Goal: Navigation & Orientation: Find specific page/section

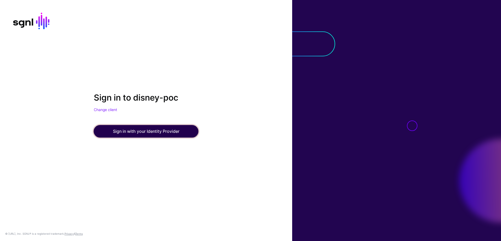
click at [150, 131] on button "Sign in with your Identity Provider" at bounding box center [146, 131] width 105 height 13
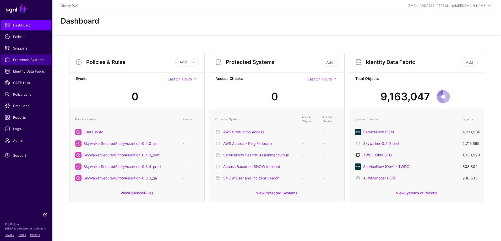
click at [37, 61] on span "Protected Systems" at bounding box center [26, 59] width 43 height 5
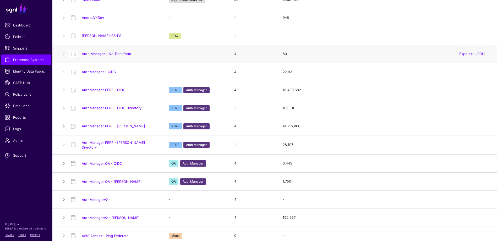
scroll to position [131, 0]
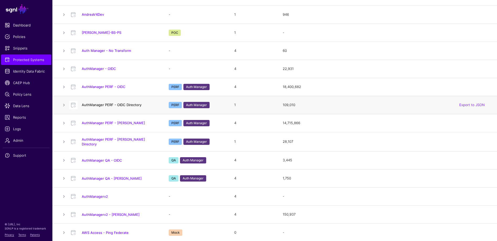
click at [102, 105] on link "AuthManager PERF - OIDC Directory" at bounding box center [112, 105] width 60 height 4
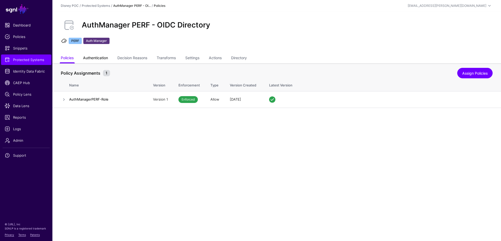
click at [91, 59] on link "Authentication" at bounding box center [95, 58] width 25 height 10
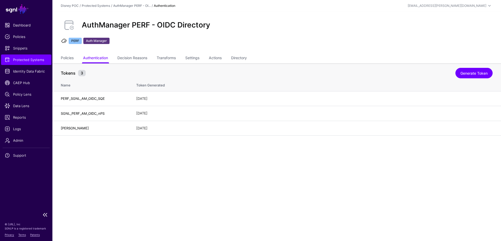
click at [25, 61] on span "Protected Systems" at bounding box center [26, 59] width 43 height 5
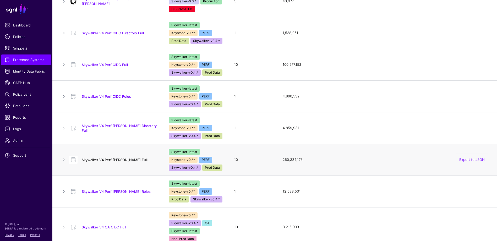
scroll to position [839, 0]
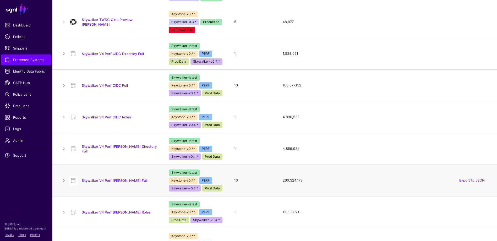
click at [58, 178] on td at bounding box center [60, 181] width 17 height 32
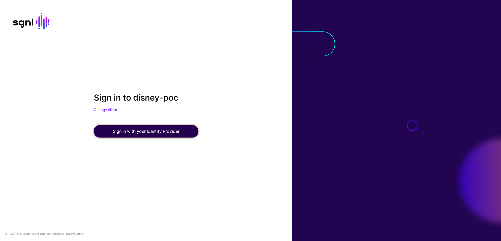
click at [129, 132] on button "Sign in with your Identity Provider" at bounding box center [146, 131] width 105 height 13
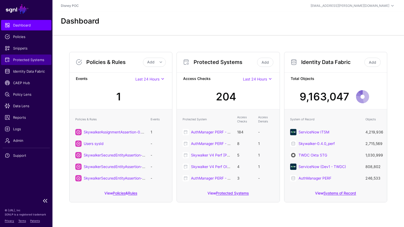
click at [29, 61] on span "Protected Systems" at bounding box center [26, 59] width 43 height 5
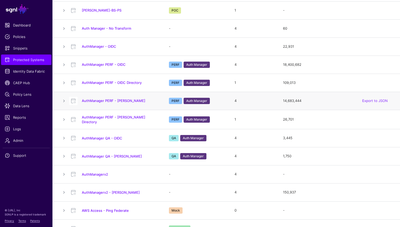
scroll to position [157, 0]
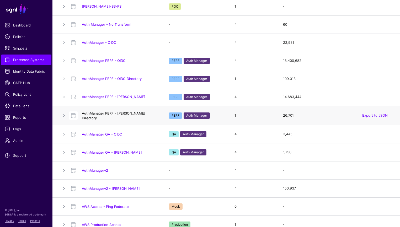
click at [109, 115] on link "AuthManager PERF - [PERSON_NAME] Directory" at bounding box center [113, 115] width 63 height 9
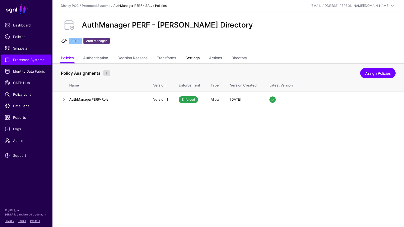
click at [195, 58] on link "Settings" at bounding box center [192, 58] width 14 height 10
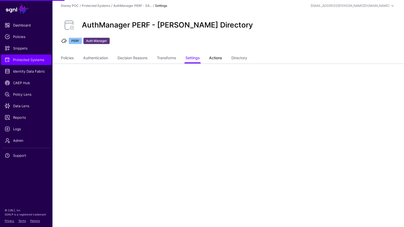
click at [218, 58] on link "Actions" at bounding box center [215, 58] width 13 height 10
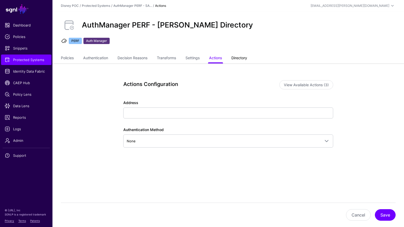
click at [238, 58] on link "Directory" at bounding box center [239, 58] width 16 height 10
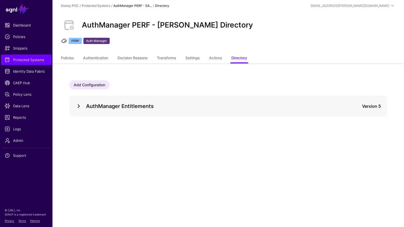
click at [77, 107] on link at bounding box center [78, 106] width 6 height 6
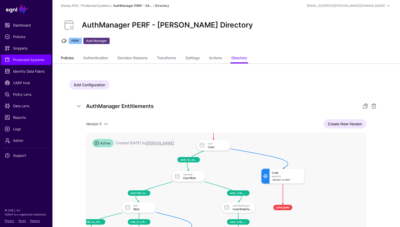
click at [63, 59] on link "Policies" at bounding box center [67, 58] width 13 height 10
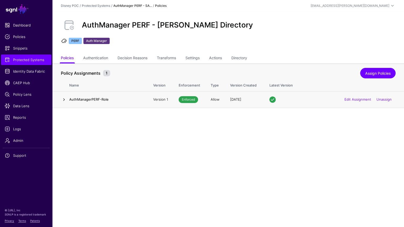
click at [64, 100] on link at bounding box center [64, 99] width 6 height 6
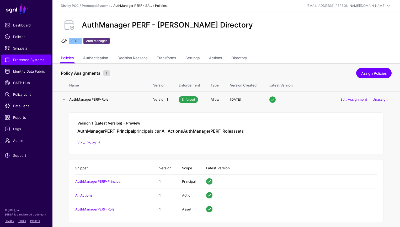
scroll to position [6, 0]
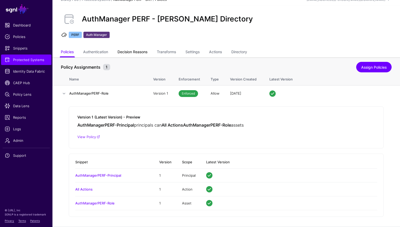
click at [144, 52] on link "Decision Reasons" at bounding box center [132, 52] width 30 height 10
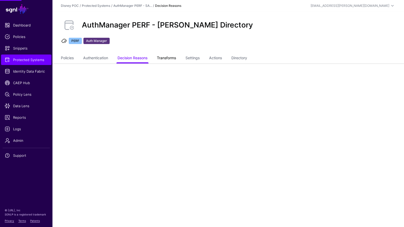
click at [166, 56] on link "Transforms" at bounding box center [166, 58] width 19 height 10
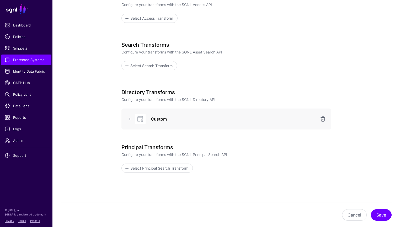
scroll to position [109, 0]
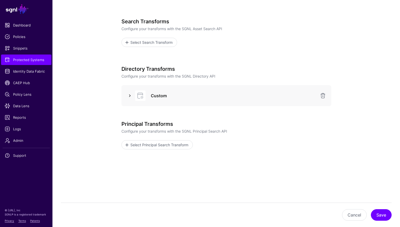
click at [130, 94] on link at bounding box center [130, 96] width 6 height 6
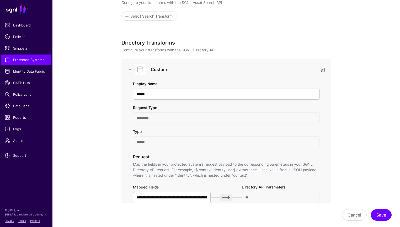
scroll to position [83, 0]
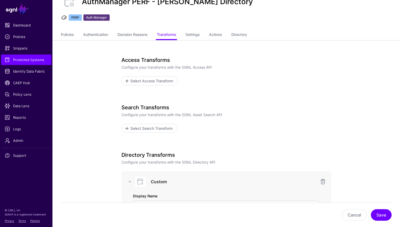
scroll to position [26, 0]
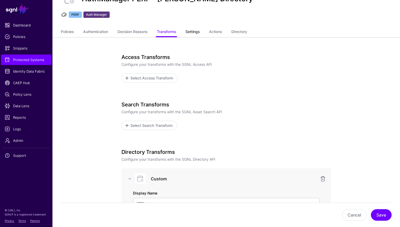
click at [199, 33] on link "Settings" at bounding box center [192, 32] width 14 height 10
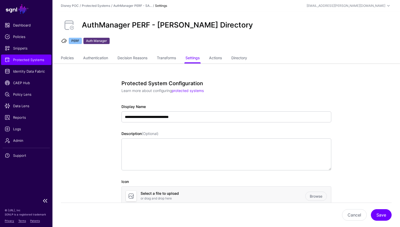
click at [17, 61] on span "Protected Systems" at bounding box center [26, 59] width 43 height 5
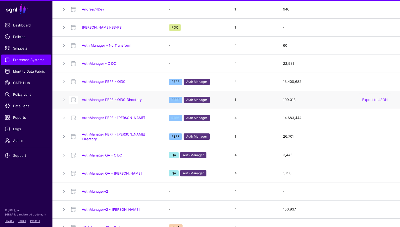
scroll to position [183, 0]
